Goal: Obtain resource: Download file/media

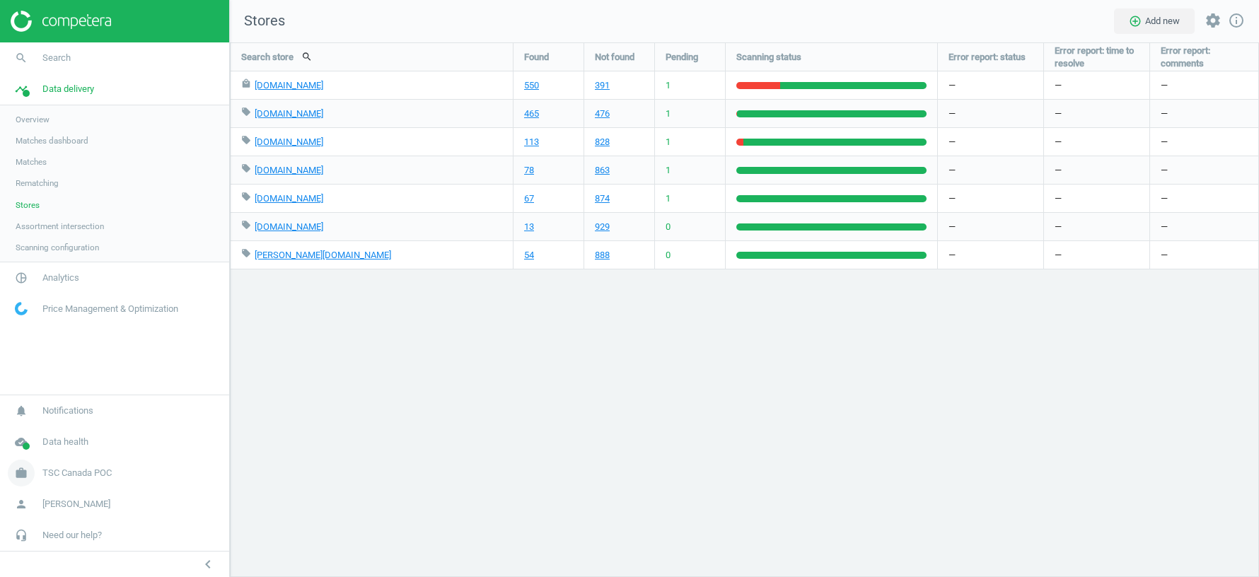
scroll to position [535, 1029]
click at [56, 274] on span "Analytics" at bounding box center [60, 278] width 37 height 13
click at [35, 175] on span "Products" at bounding box center [32, 171] width 33 height 11
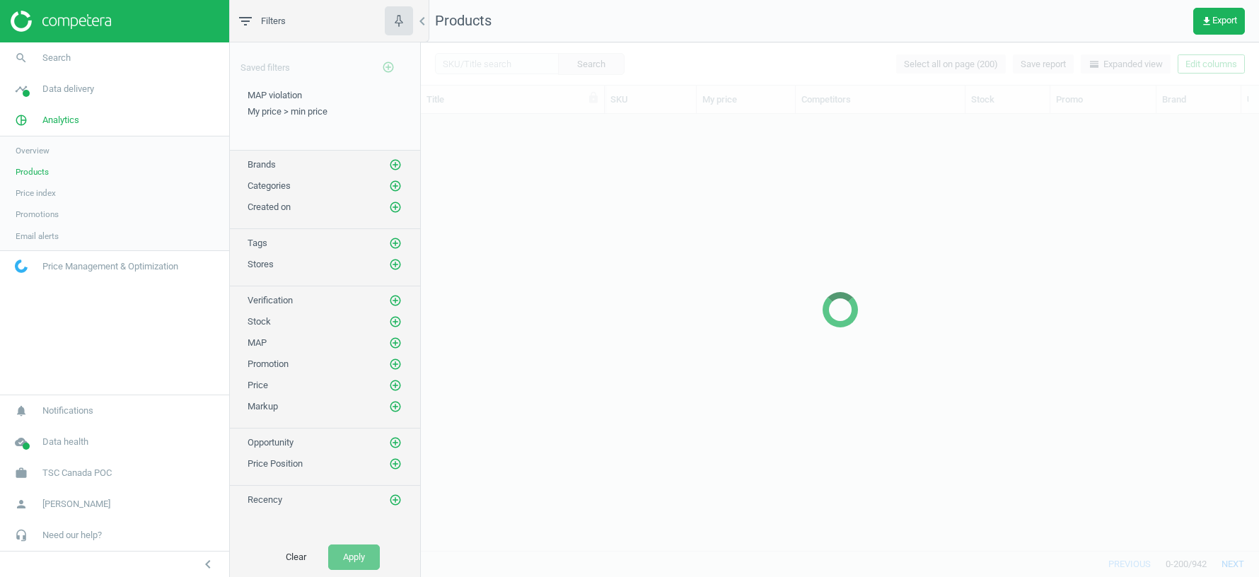
scroll to position [437, 838]
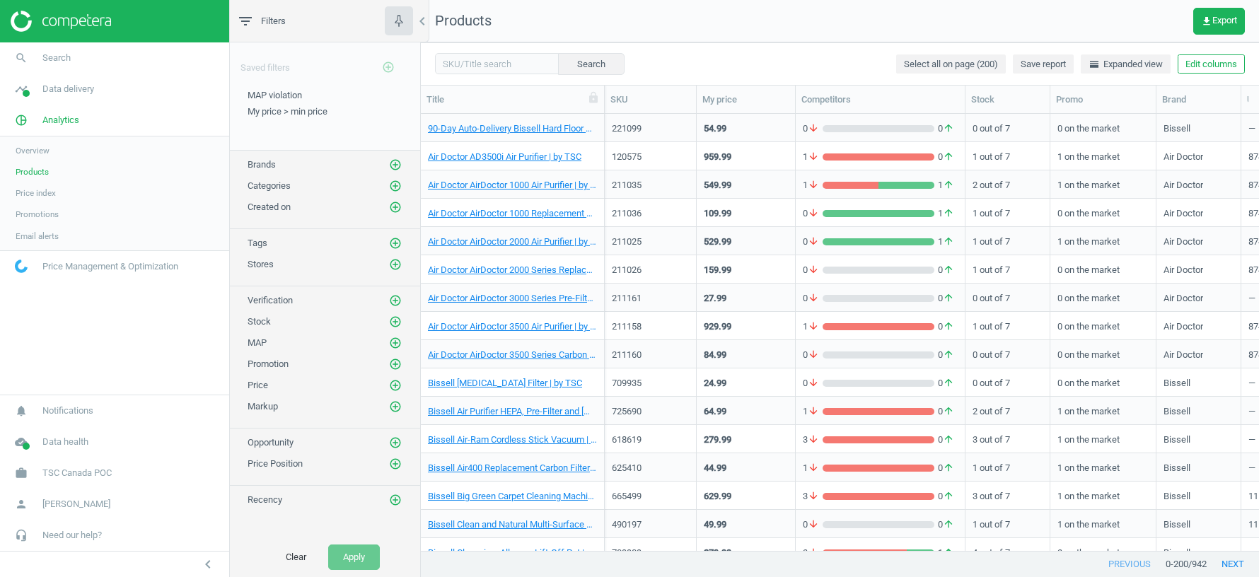
click at [1207, 66] on button "Edit columns" at bounding box center [1210, 64] width 67 height 20
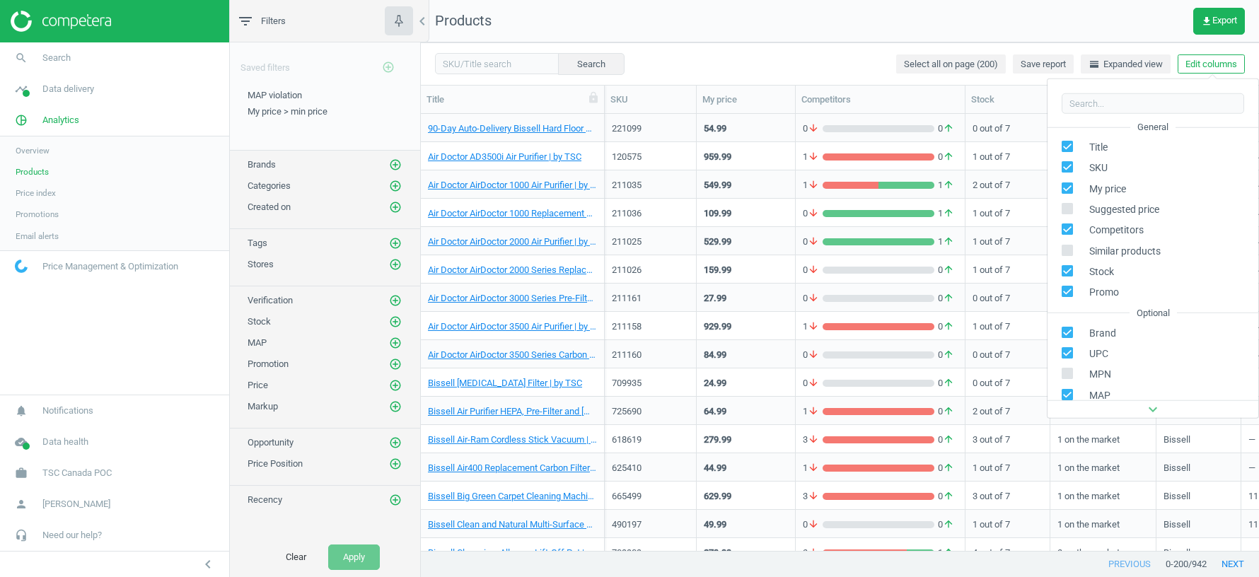
scroll to position [192, 0]
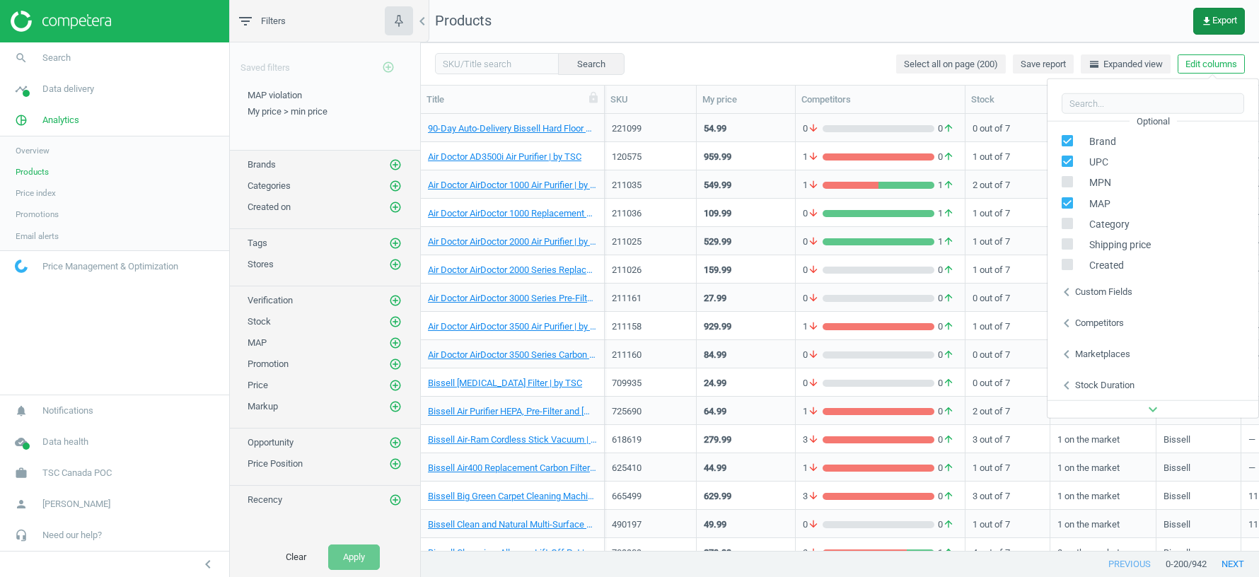
click at [1211, 13] on button "get_app Export" at bounding box center [1219, 21] width 52 height 27
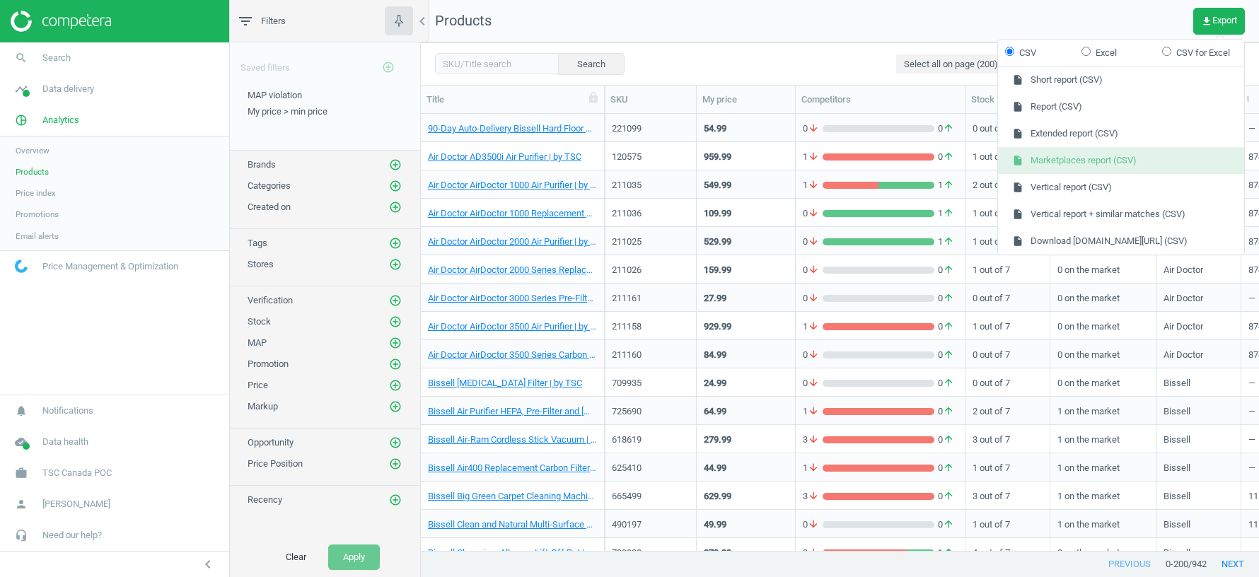
click at [1067, 161] on button "insert_drive_file Marketplaces report (CSV)" at bounding box center [1121, 160] width 246 height 27
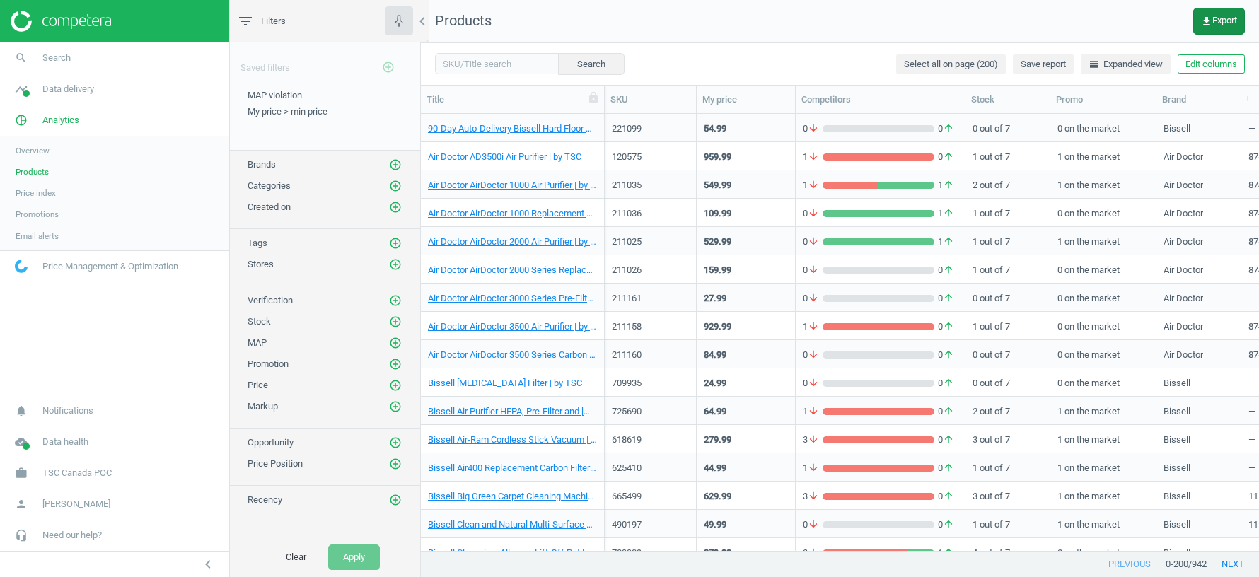
click at [1223, 25] on span "get_app Export" at bounding box center [1219, 21] width 36 height 11
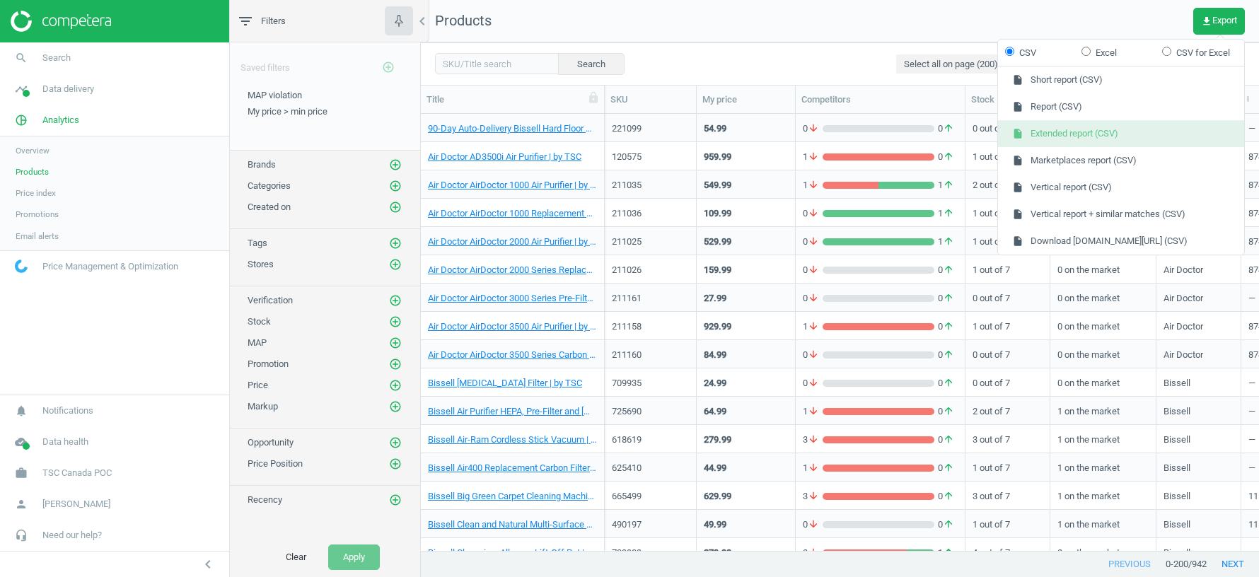
click at [1116, 134] on button "insert_drive_file Extended report (CSV)" at bounding box center [1121, 133] width 246 height 27
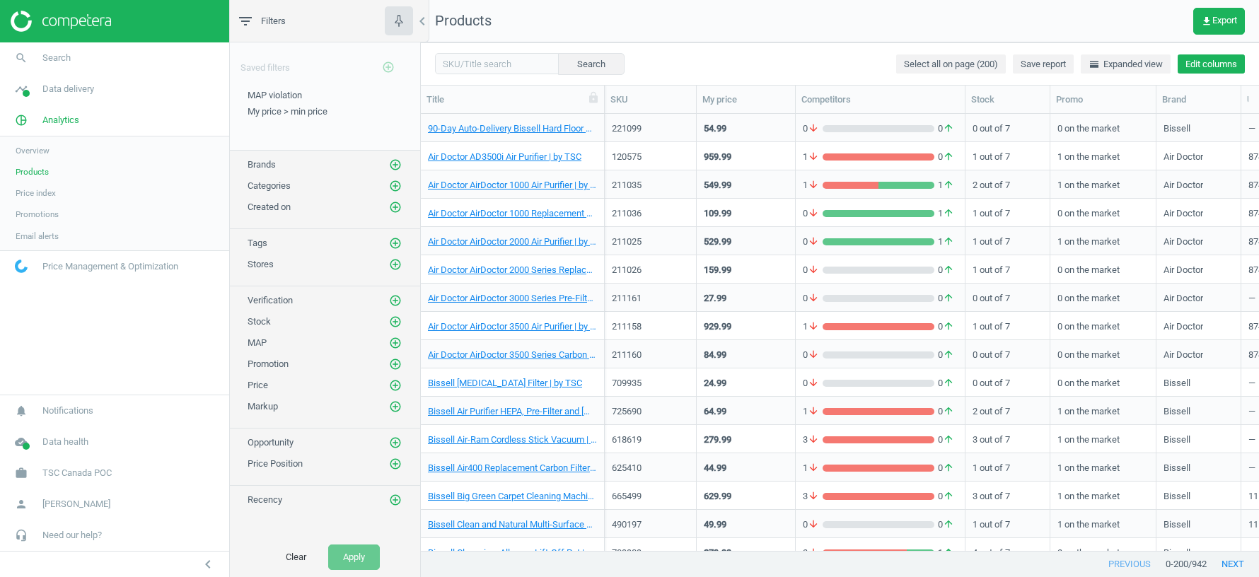
click at [1203, 69] on button "Edit columns" at bounding box center [1210, 64] width 67 height 20
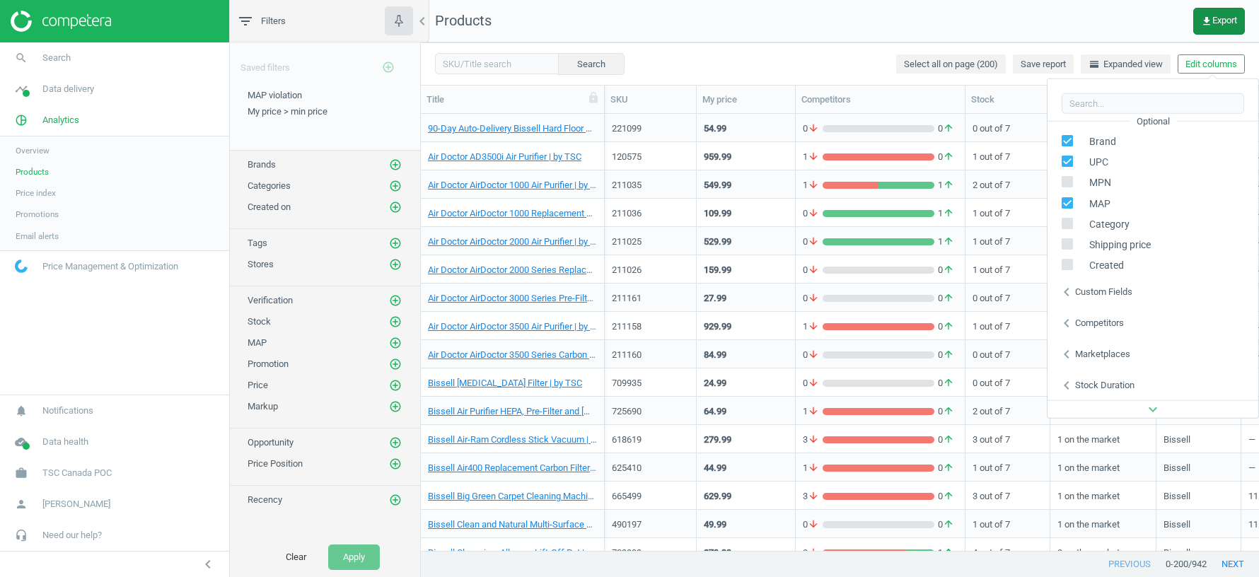
click at [1206, 18] on icon "get_app" at bounding box center [1206, 21] width 11 height 11
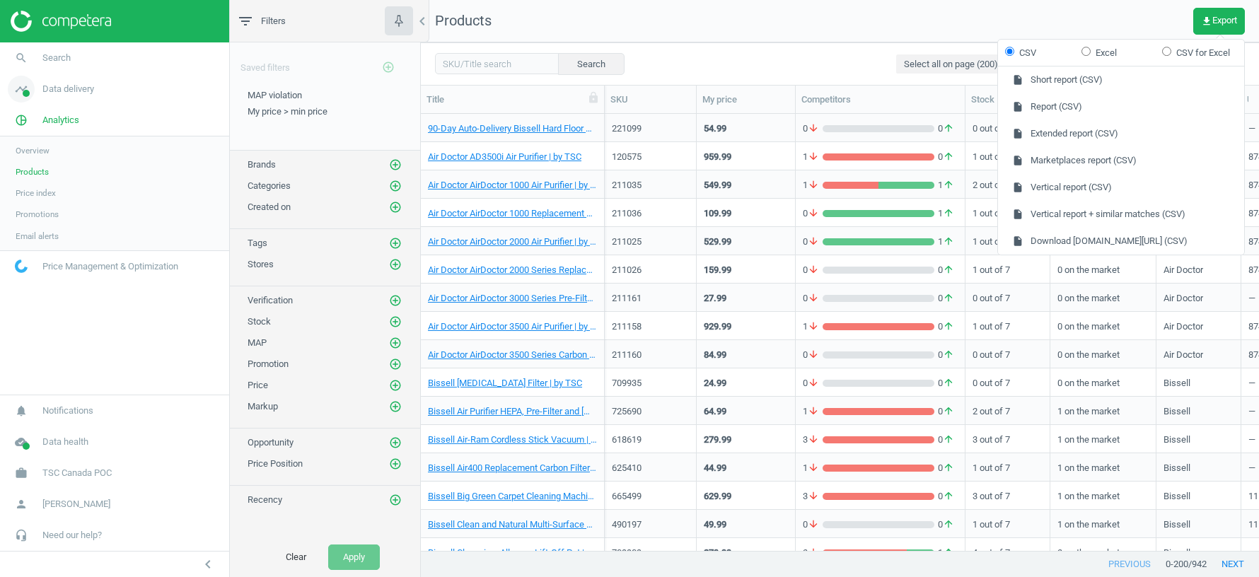
click at [79, 94] on span "Data delivery" at bounding box center [68, 89] width 52 height 13
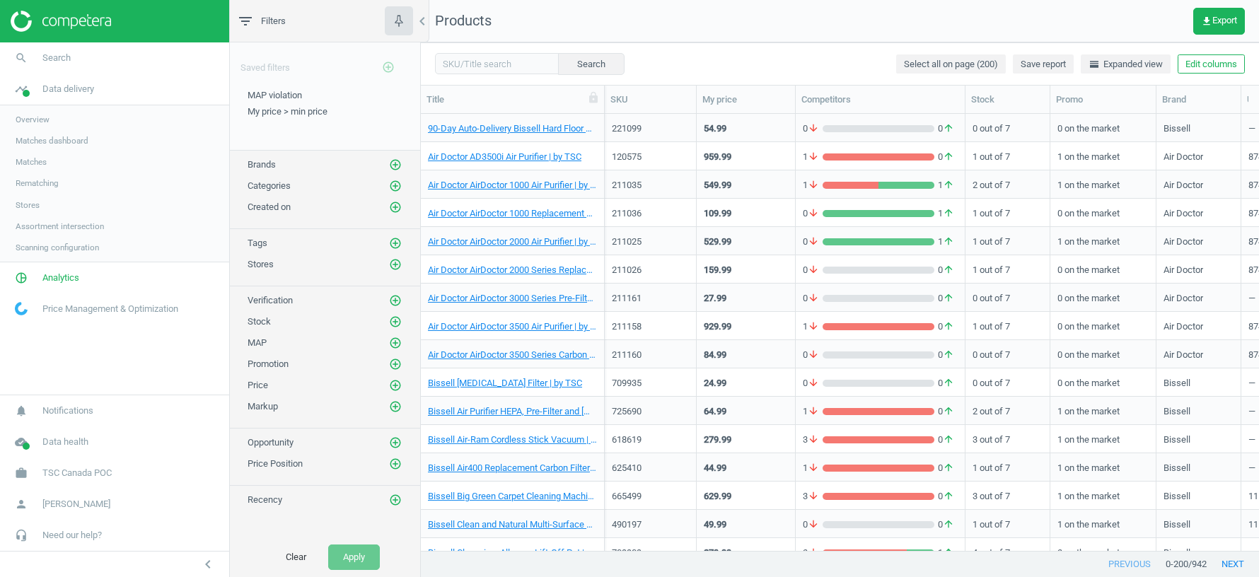
click at [51, 252] on span "Scanning configuration" at bounding box center [57, 247] width 83 height 11
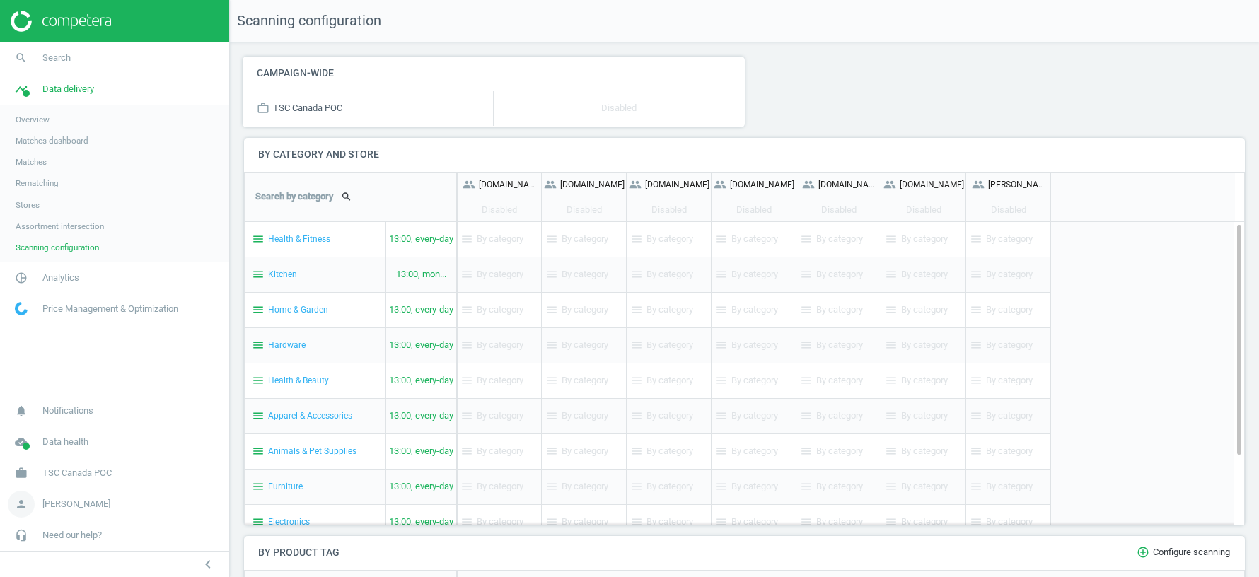
click at [83, 510] on span "[PERSON_NAME]" at bounding box center [76, 504] width 68 height 13
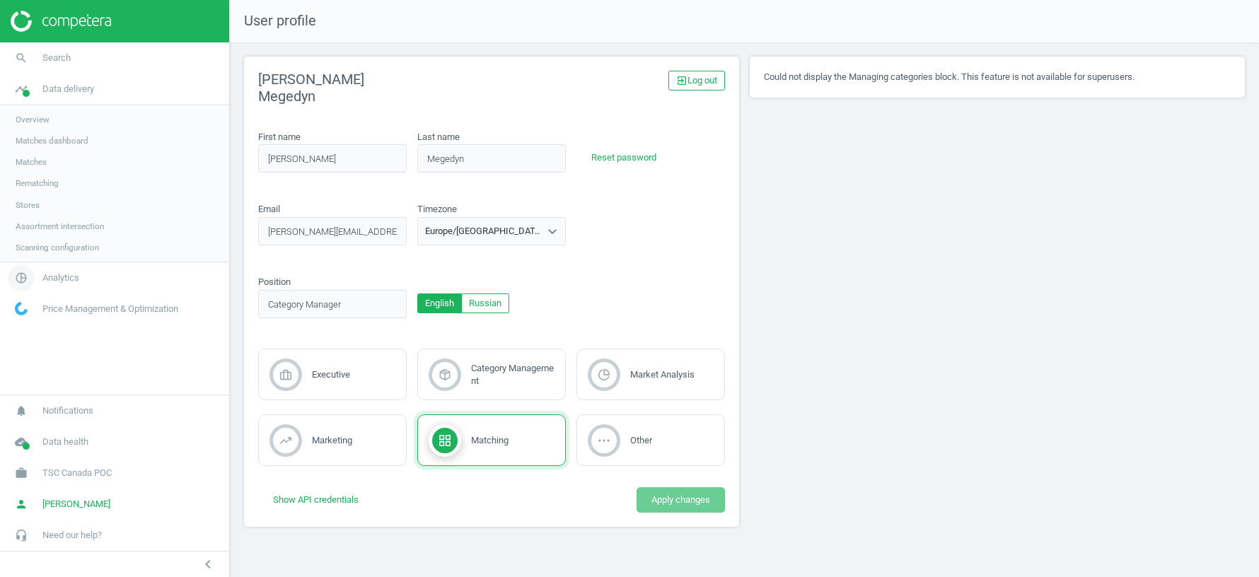
click at [44, 279] on span "Analytics" at bounding box center [60, 278] width 37 height 13
click at [24, 170] on span "Products" at bounding box center [32, 171] width 33 height 11
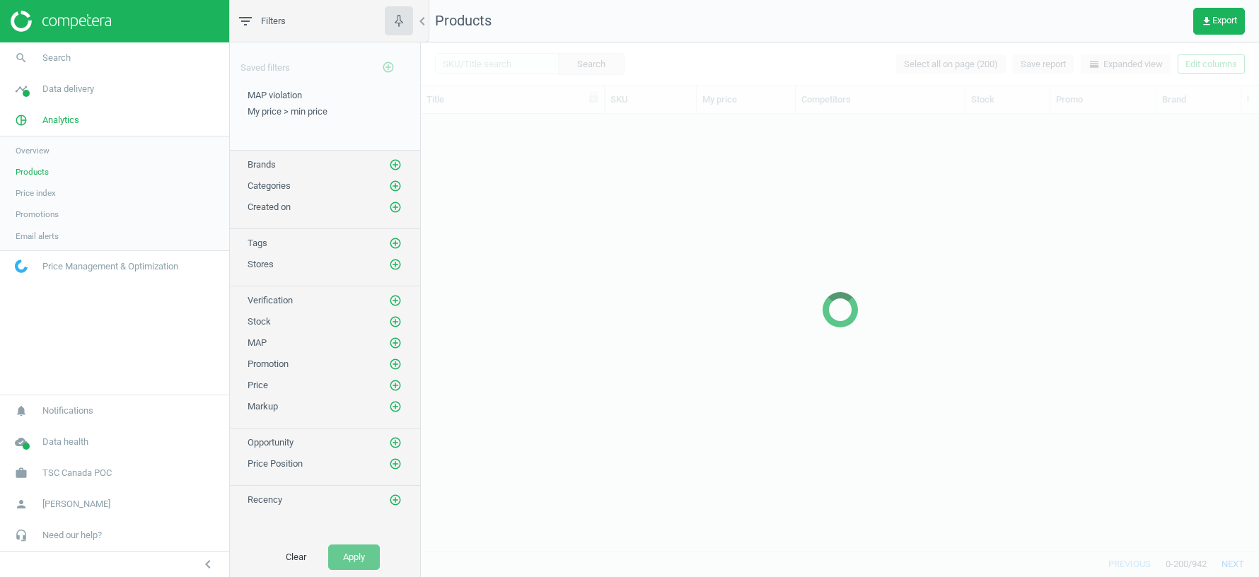
scroll to position [437, 838]
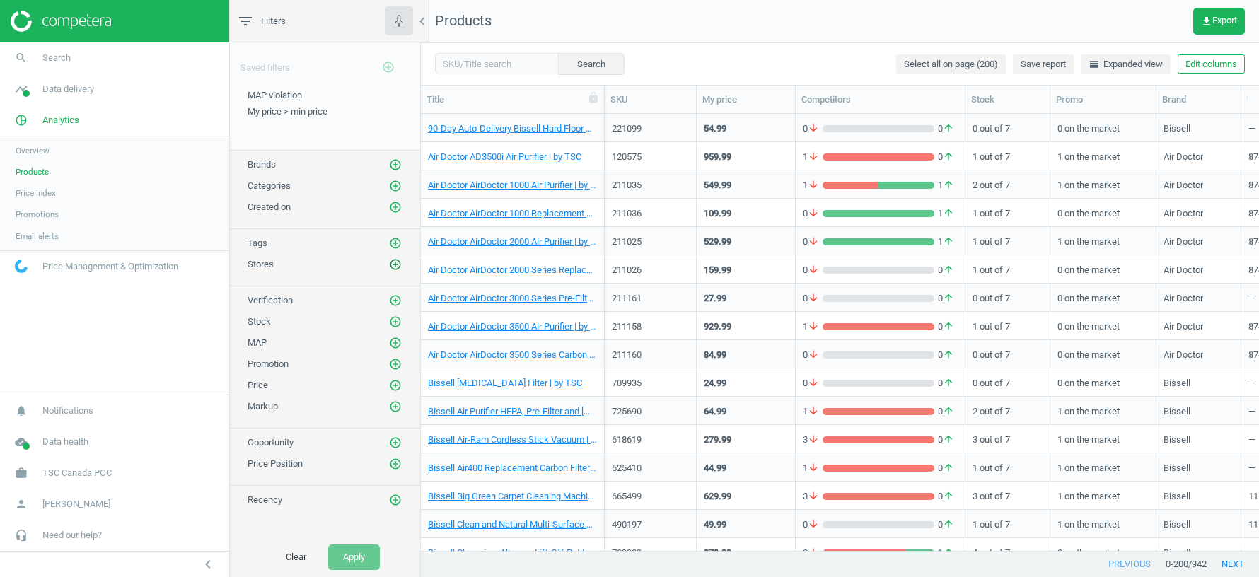
click at [394, 260] on icon "add_circle_outline" at bounding box center [395, 264] width 13 height 13
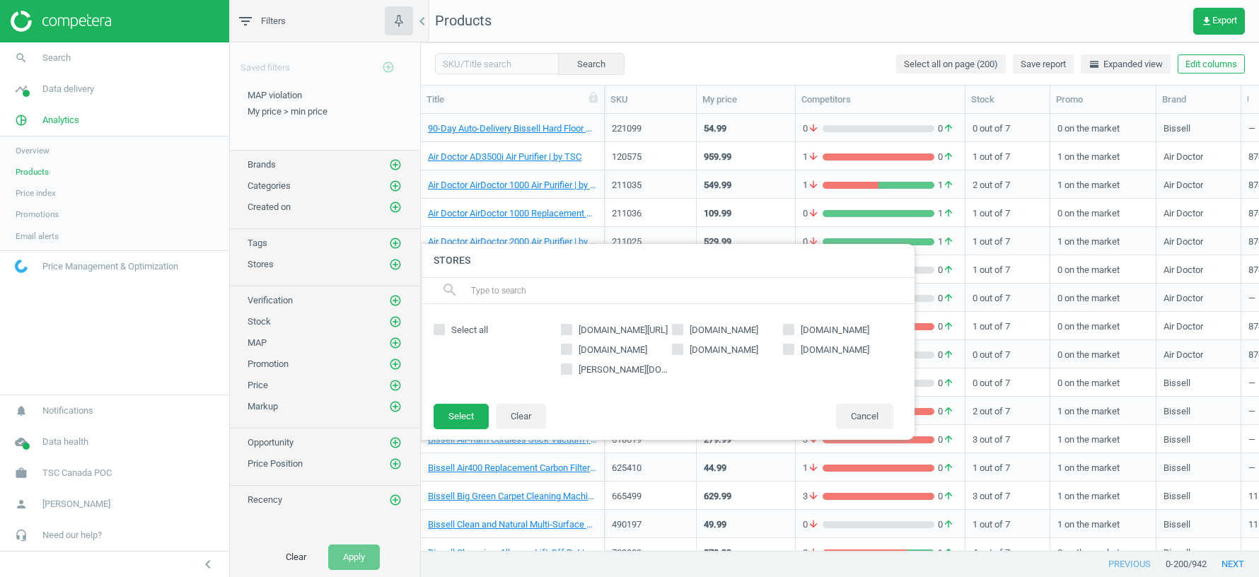
click at [564, 332] on input "google.ca/shopping" at bounding box center [566, 329] width 9 height 9
checkbox input "true"
click at [457, 423] on button "Select" at bounding box center [460, 416] width 55 height 25
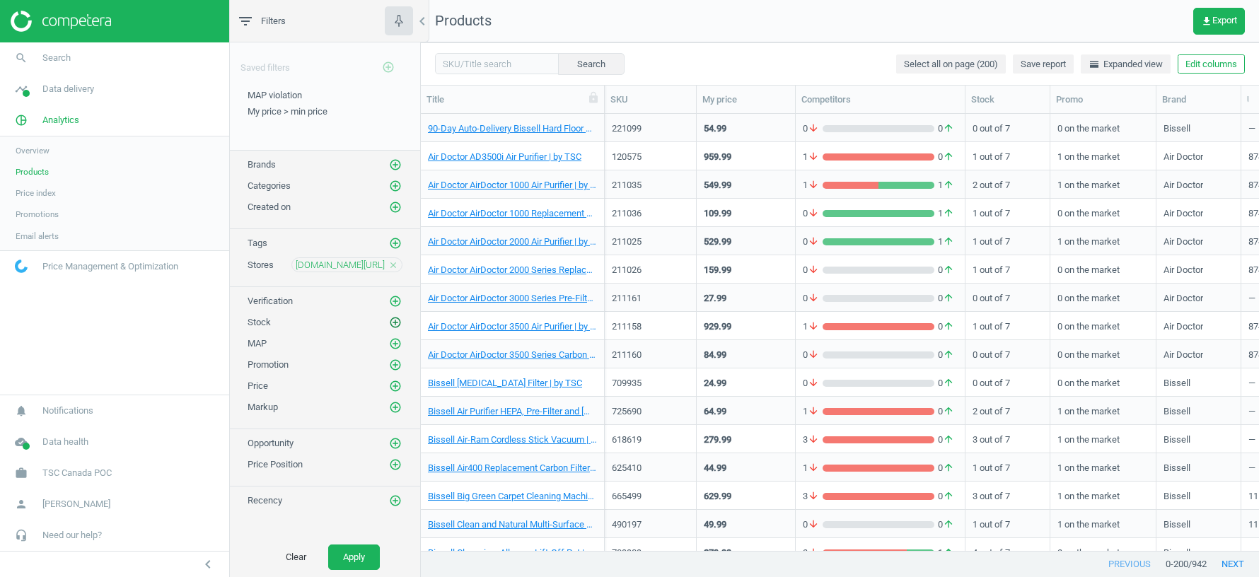
click at [395, 318] on icon "add_circle_outline" at bounding box center [395, 322] width 13 height 13
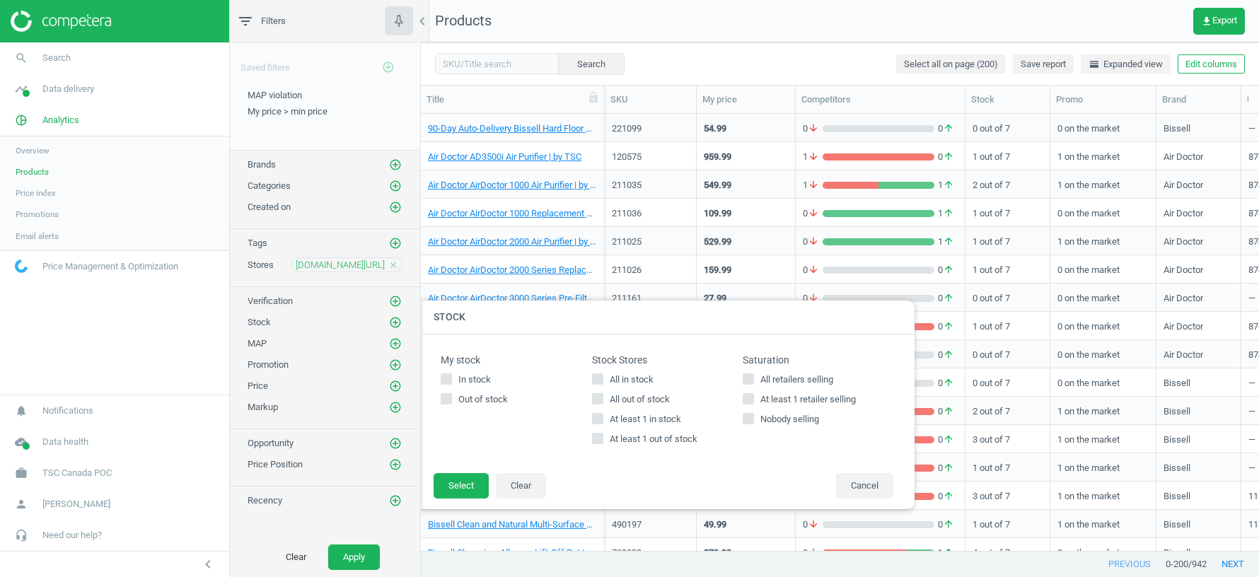
click at [602, 416] on label "At least 1 in stock" at bounding box center [667, 419] width 151 height 13
click at [602, 416] on input "At least 1 in stock" at bounding box center [597, 418] width 9 height 9
checkbox input "true"
click at [465, 486] on button "Select" at bounding box center [460, 485] width 55 height 25
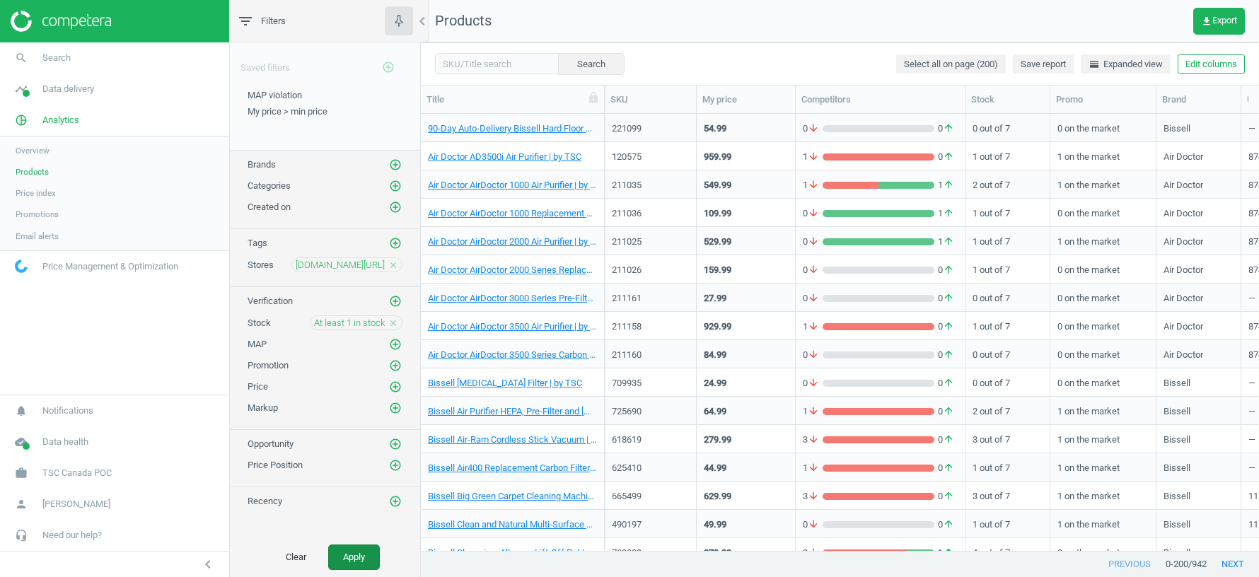
click at [349, 557] on button "Apply" at bounding box center [354, 556] width 52 height 25
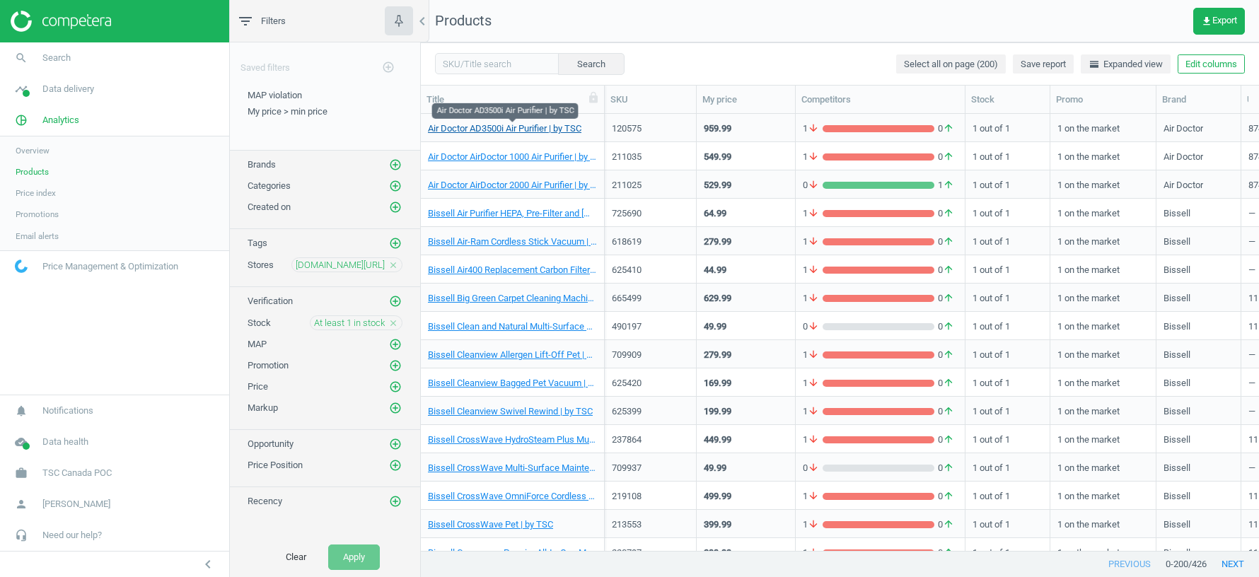
click at [573, 132] on link "Air Doctor AD3500i Air Purifier | by TSC" at bounding box center [504, 128] width 153 height 13
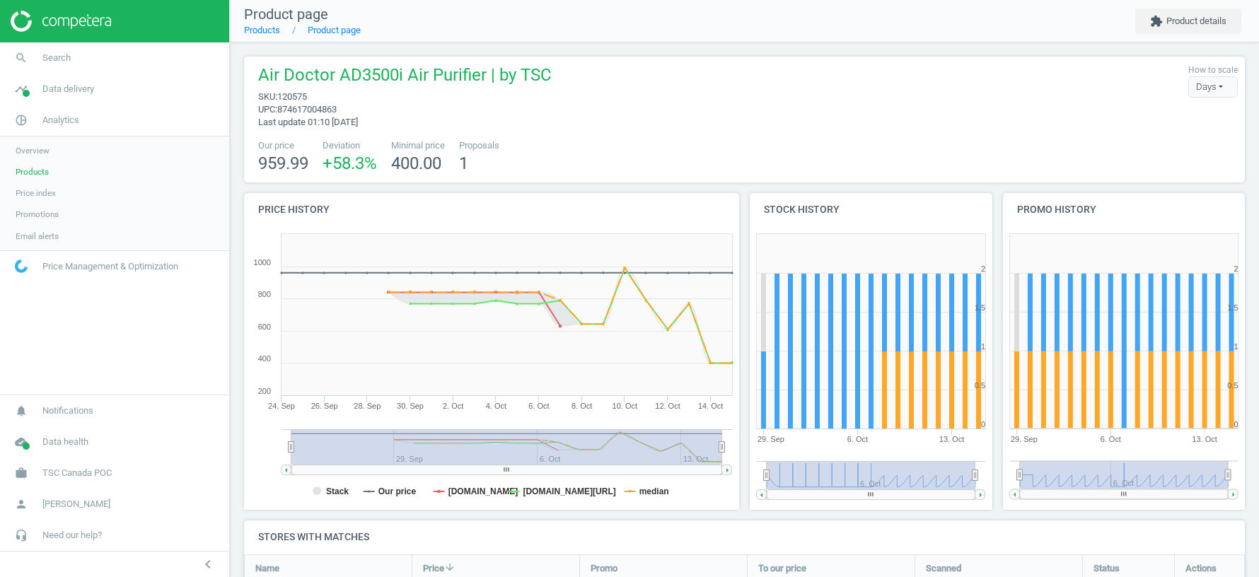
click at [297, 98] on span "120575" at bounding box center [292, 96] width 30 height 11
copy span "120575"
click at [330, 107] on span "874617004863" at bounding box center [306, 109] width 59 height 11
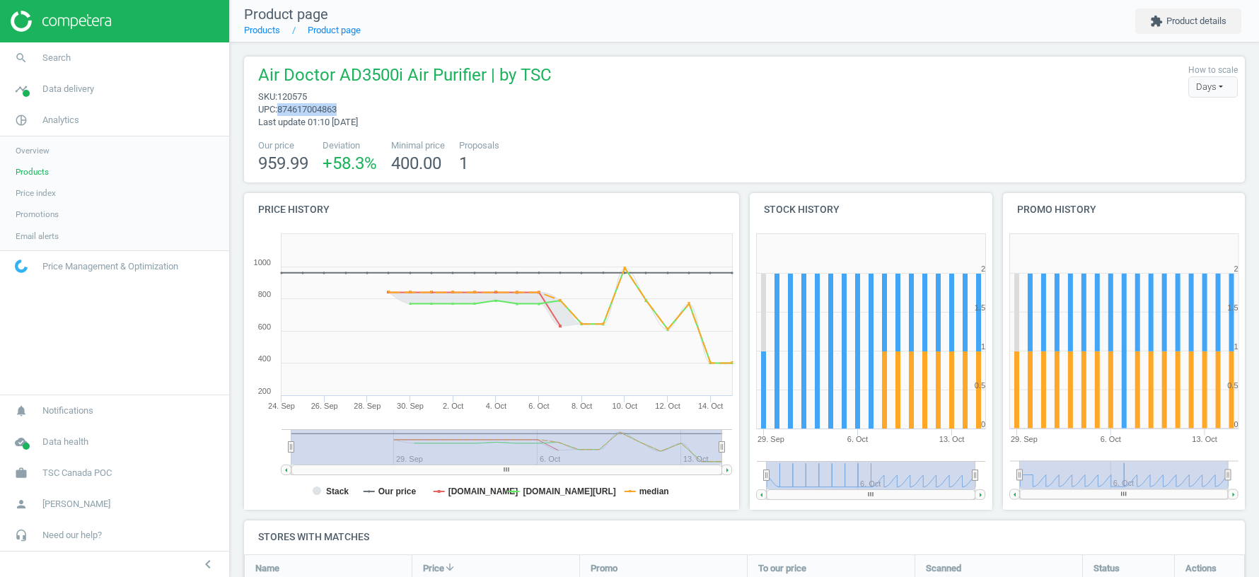
copy span "874617004863"
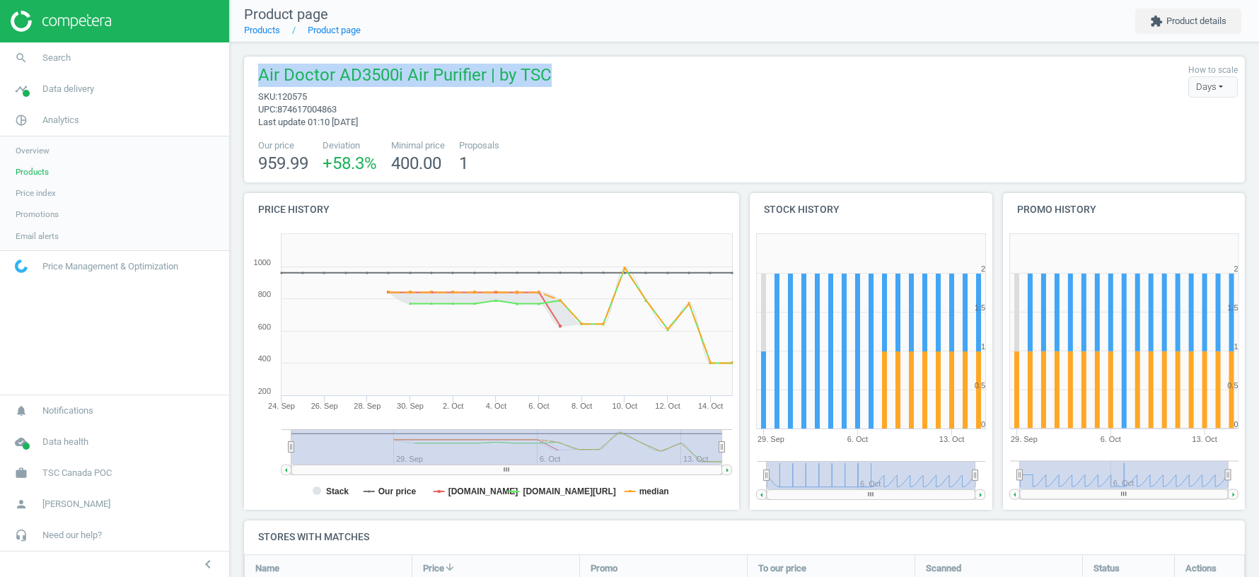
drag, startPoint x: 558, startPoint y: 74, endPoint x: 255, endPoint y: 71, distance: 302.7
click at [255, 71] on div "Air Doctor AD3500i Air Purifier | by TSC sku : 120575 upc : 874617004863 Last u…" at bounding box center [744, 96] width 986 height 65
copy span "Air Doctor AD3500i Air Purifier | by TSC"
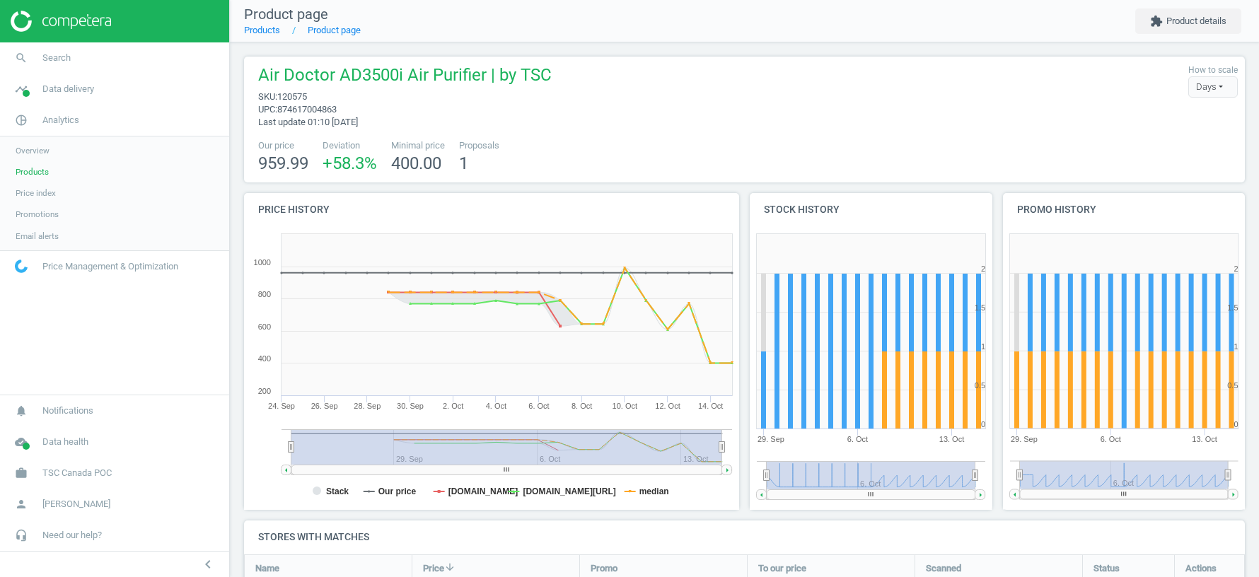
click at [694, 121] on div "Air Doctor AD3500i Air Purifier | by TSC sku : 120575 upc : 874617004863 Last u…" at bounding box center [744, 96] width 986 height 65
click at [501, 64] on span "Air Doctor AD3500i Air Purifier | by TSC" at bounding box center [404, 77] width 293 height 27
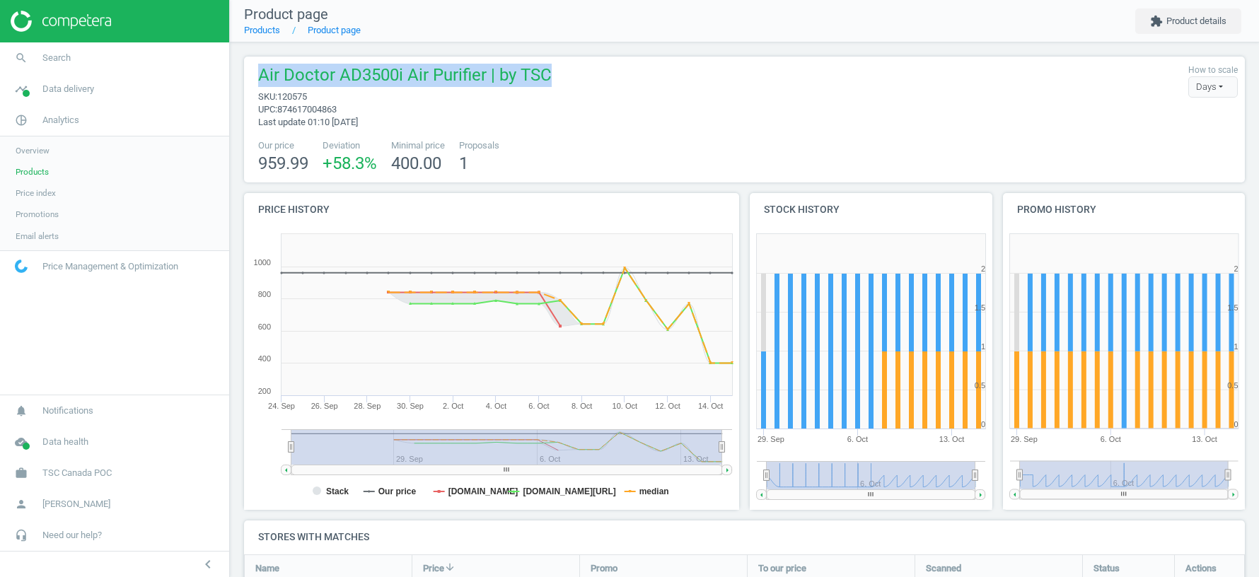
click at [501, 64] on span "Air Doctor AD3500i Air Purifier | by TSC" at bounding box center [404, 77] width 293 height 27
copy span "Air Doctor AD3500i Air Purifier | by TSC"
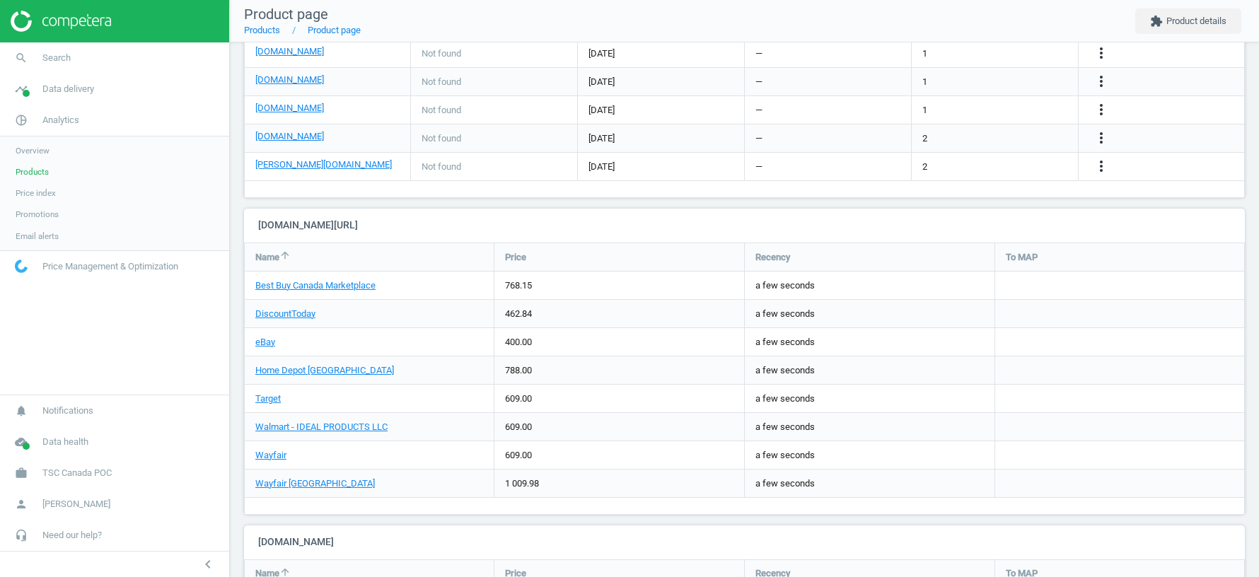
scroll to position [808, 0]
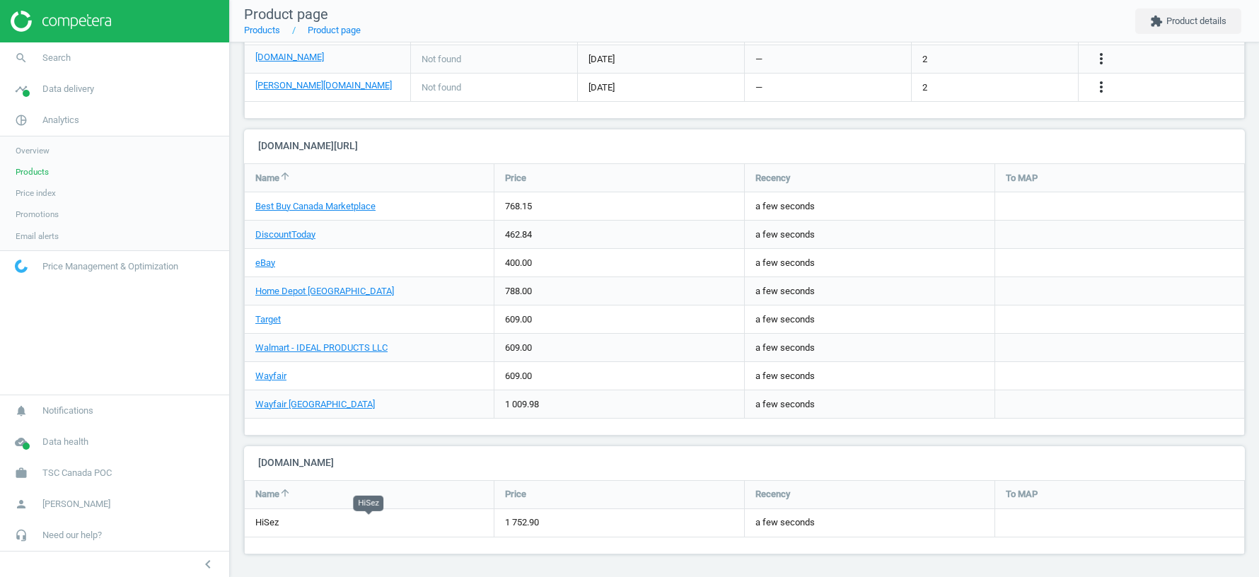
click at [272, 513] on div "HiSez" at bounding box center [369, 523] width 249 height 28
copy link "HiSez"
click at [83, 475] on span "TSC Canada POC" at bounding box center [76, 473] width 69 height 13
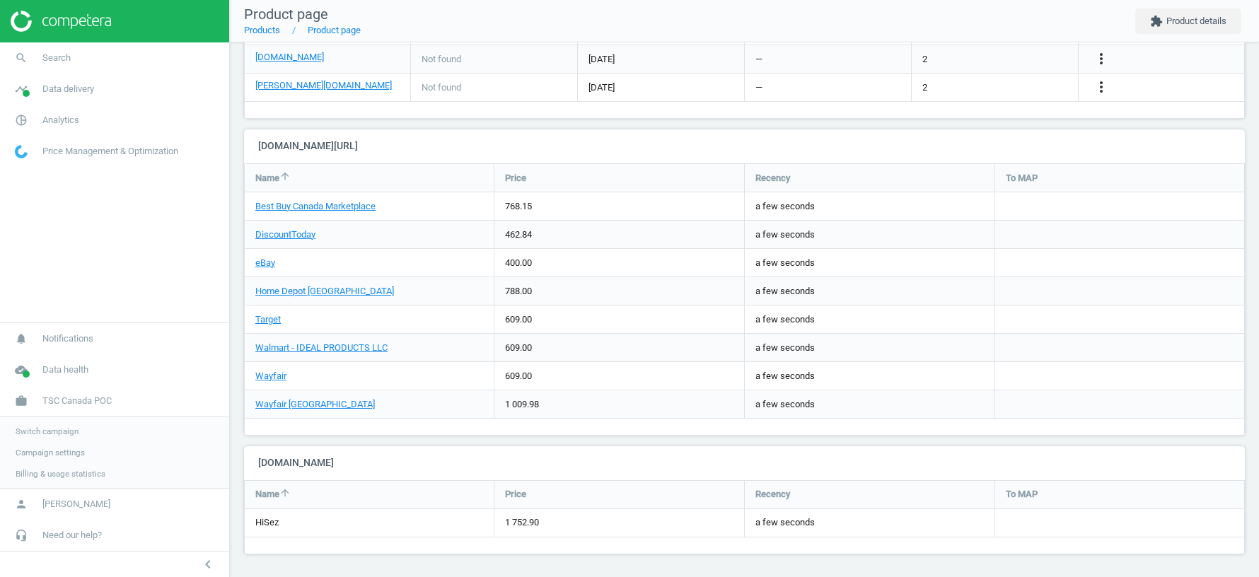
click at [59, 436] on span "Switch campaign" at bounding box center [47, 431] width 63 height 11
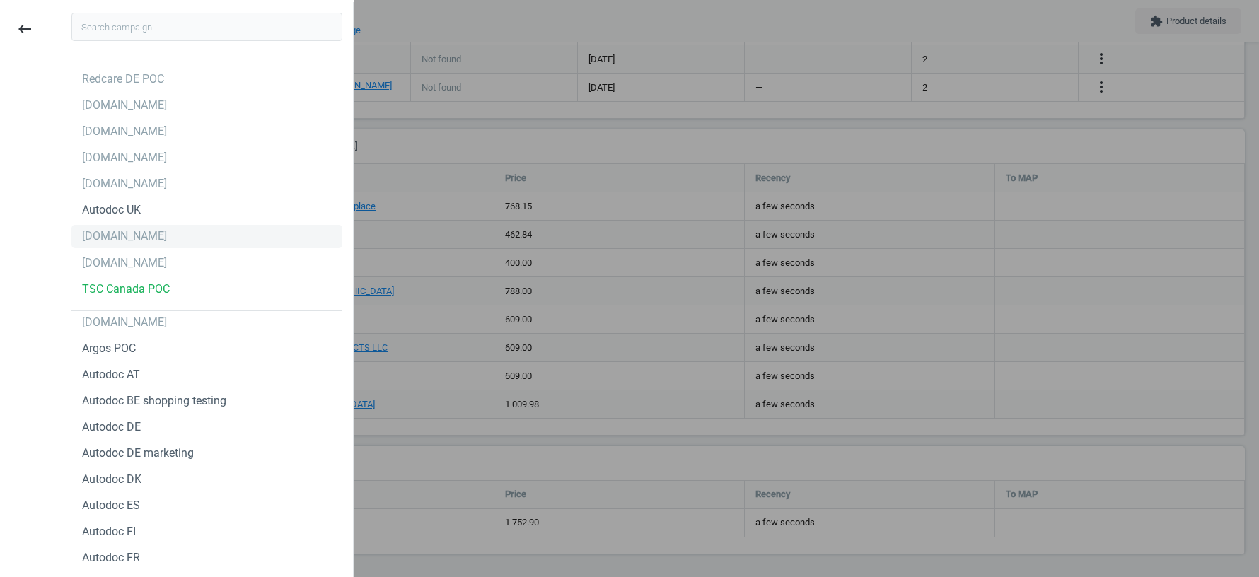
click at [122, 241] on div "[DOMAIN_NAME]" at bounding box center [124, 236] width 85 height 16
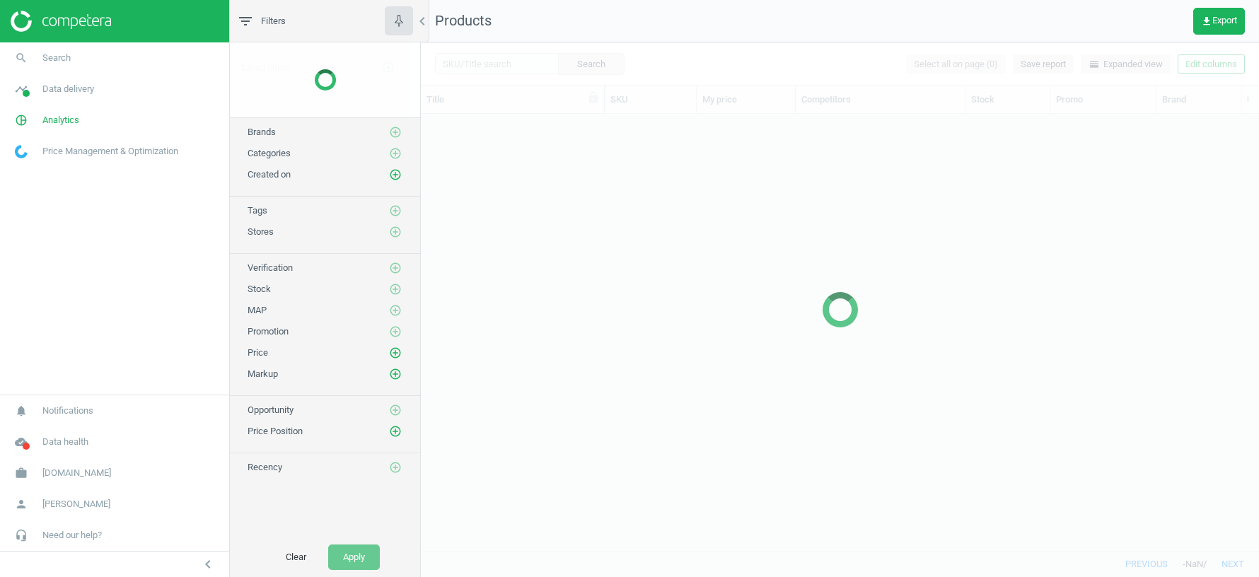
scroll to position [437, 838]
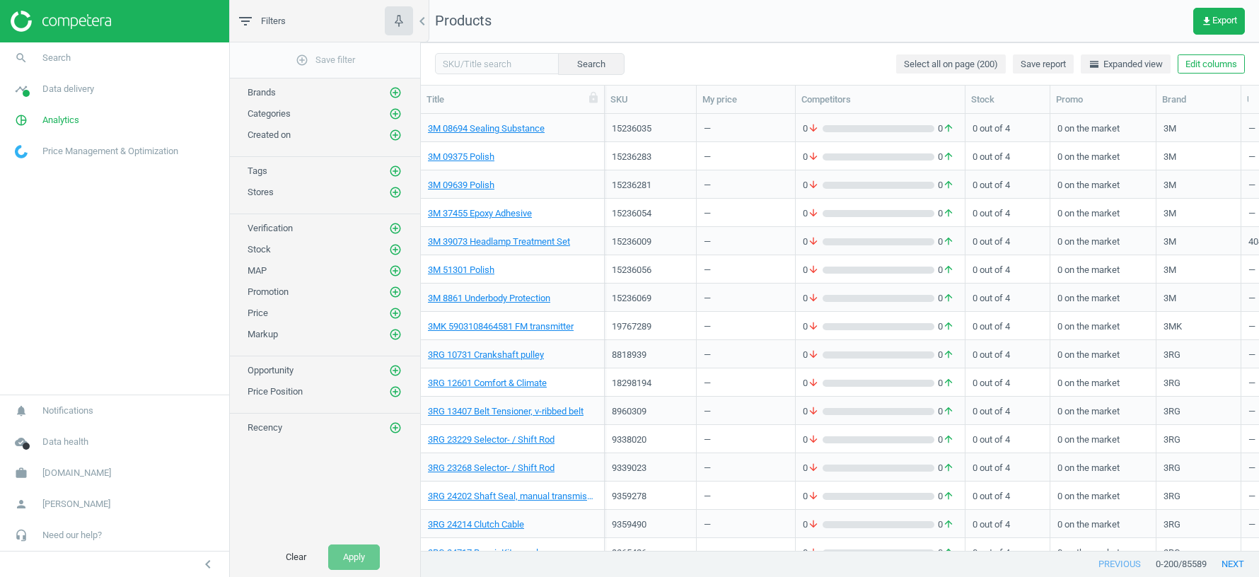
click at [1201, 66] on button "Edit columns" at bounding box center [1210, 64] width 67 height 20
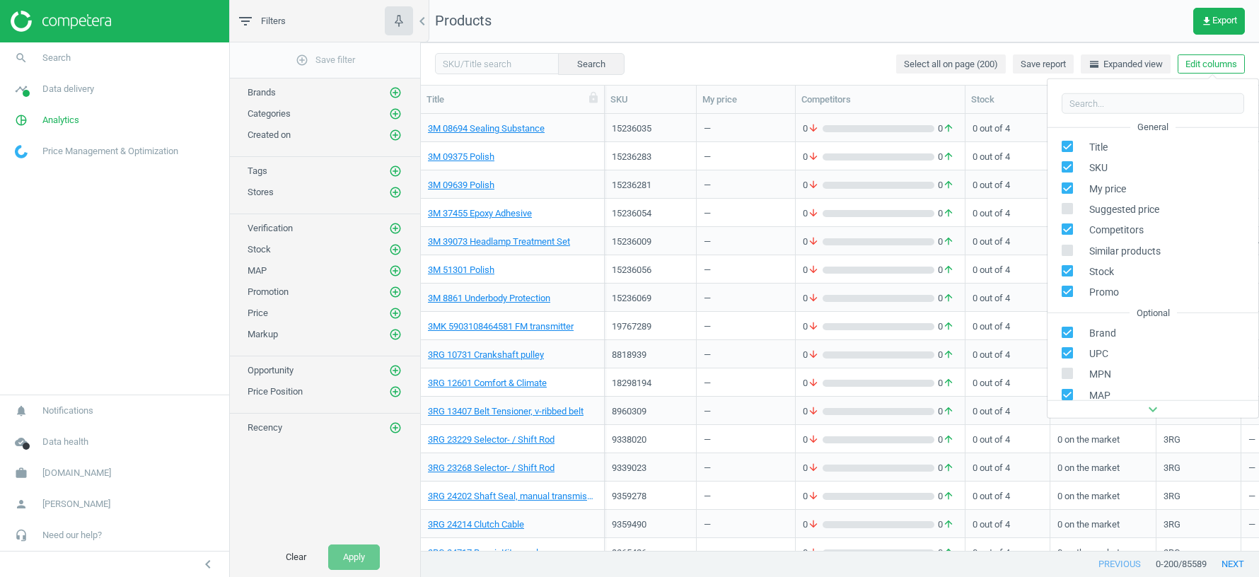
scroll to position [129, 0]
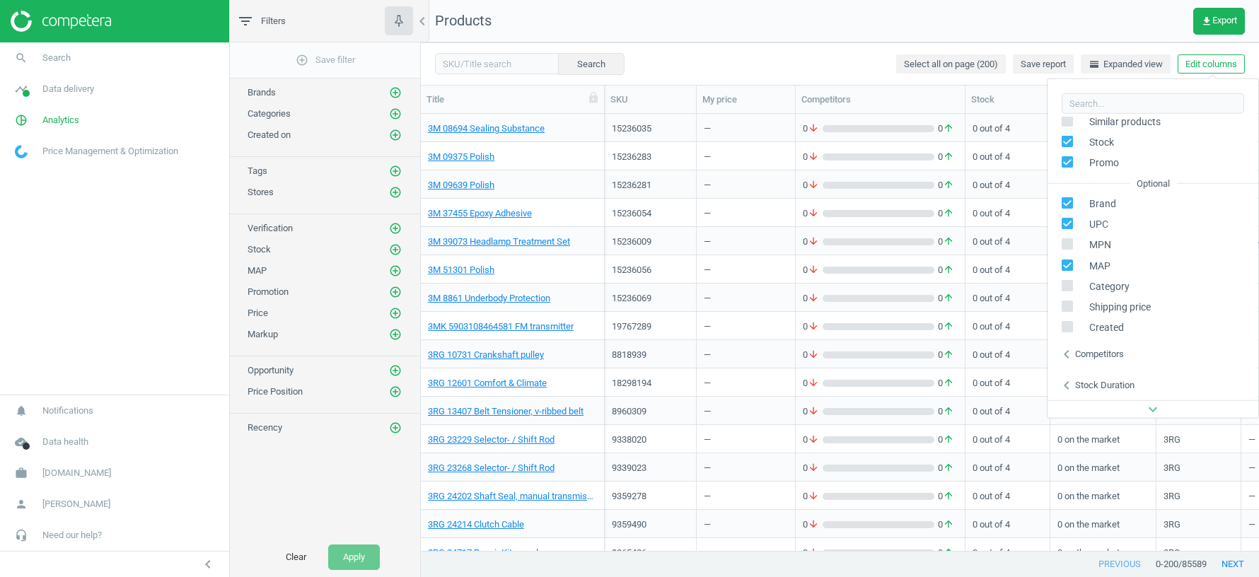
click at [1105, 23] on nav "Products get_app Export" at bounding box center [840, 21] width 838 height 42
